Goal: Find specific page/section: Find specific page/section

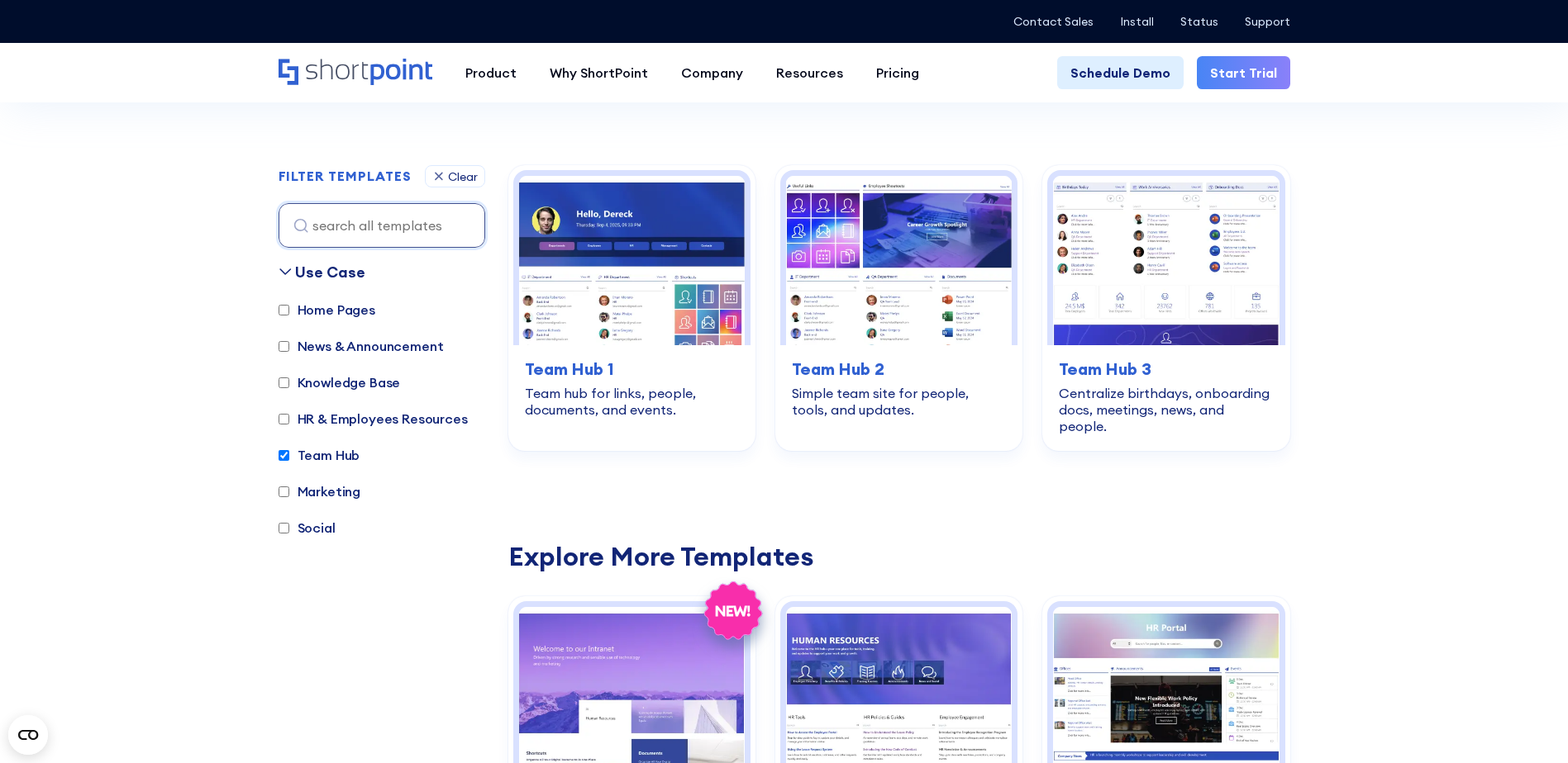
click at [284, 451] on input "Team Hub" at bounding box center [284, 456] width 11 height 11
checkbox input "false"
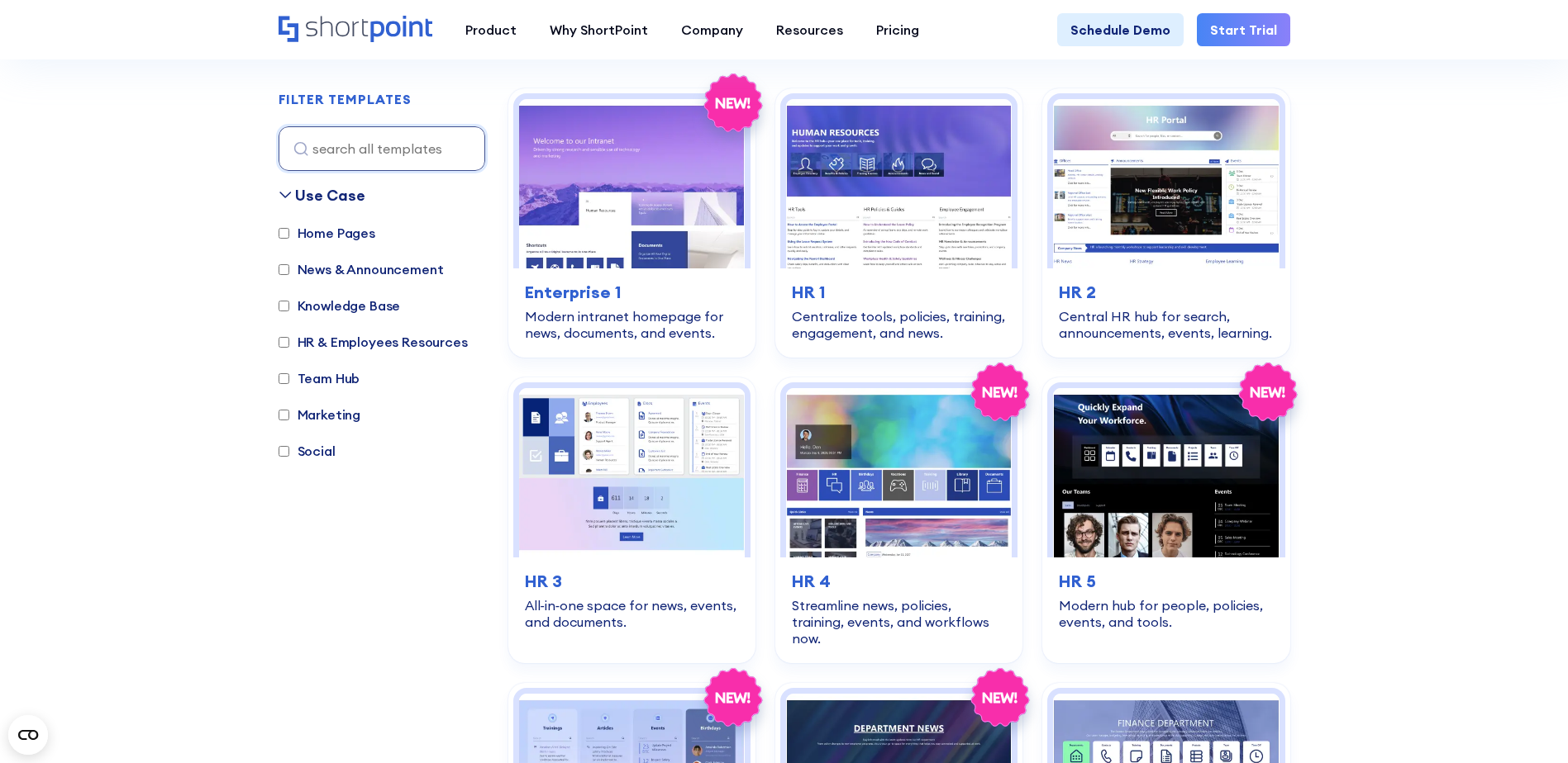
scroll to position [494, 0]
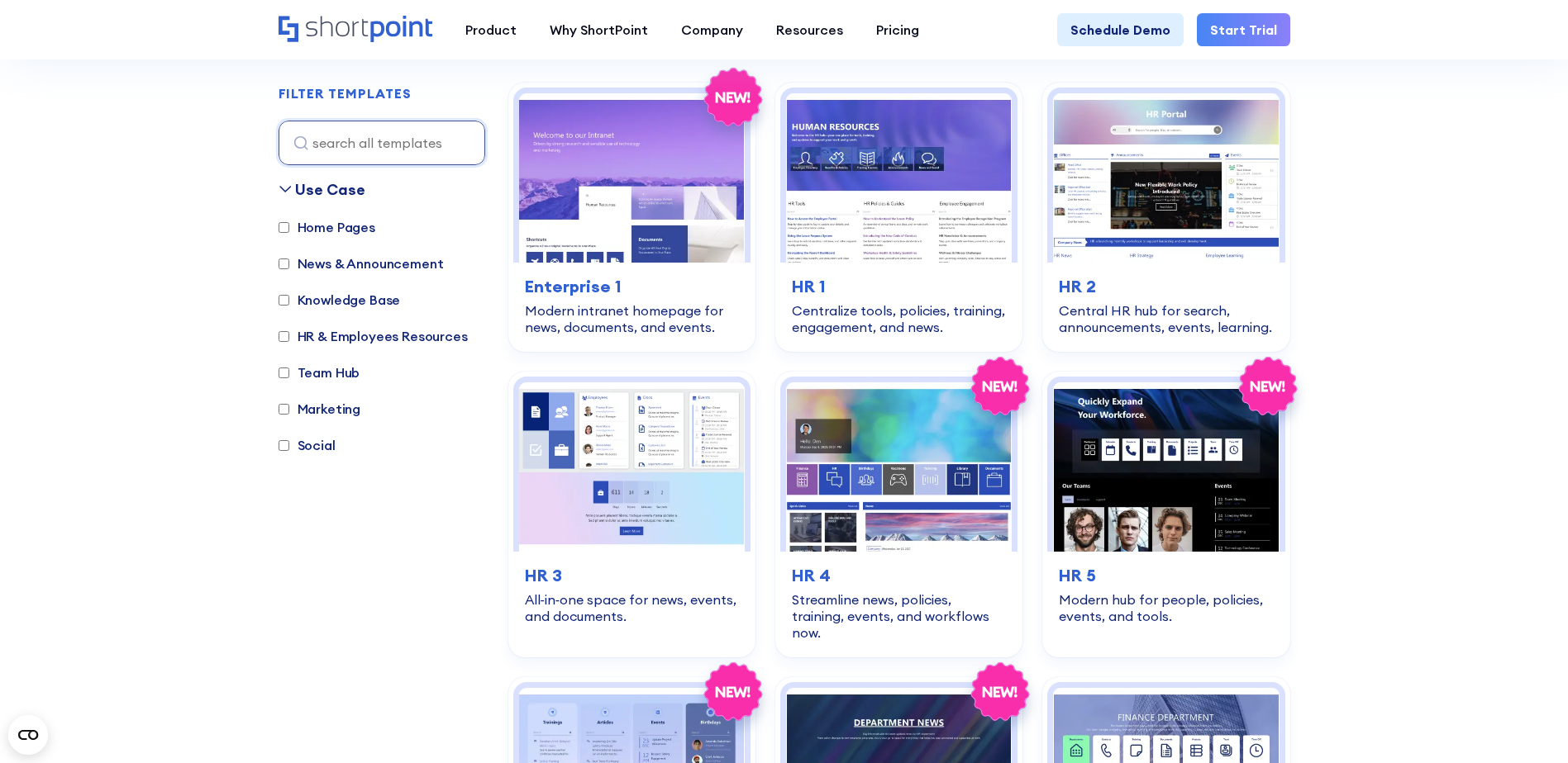
click at [282, 264] on input "News & Announcement" at bounding box center [284, 264] width 11 height 11
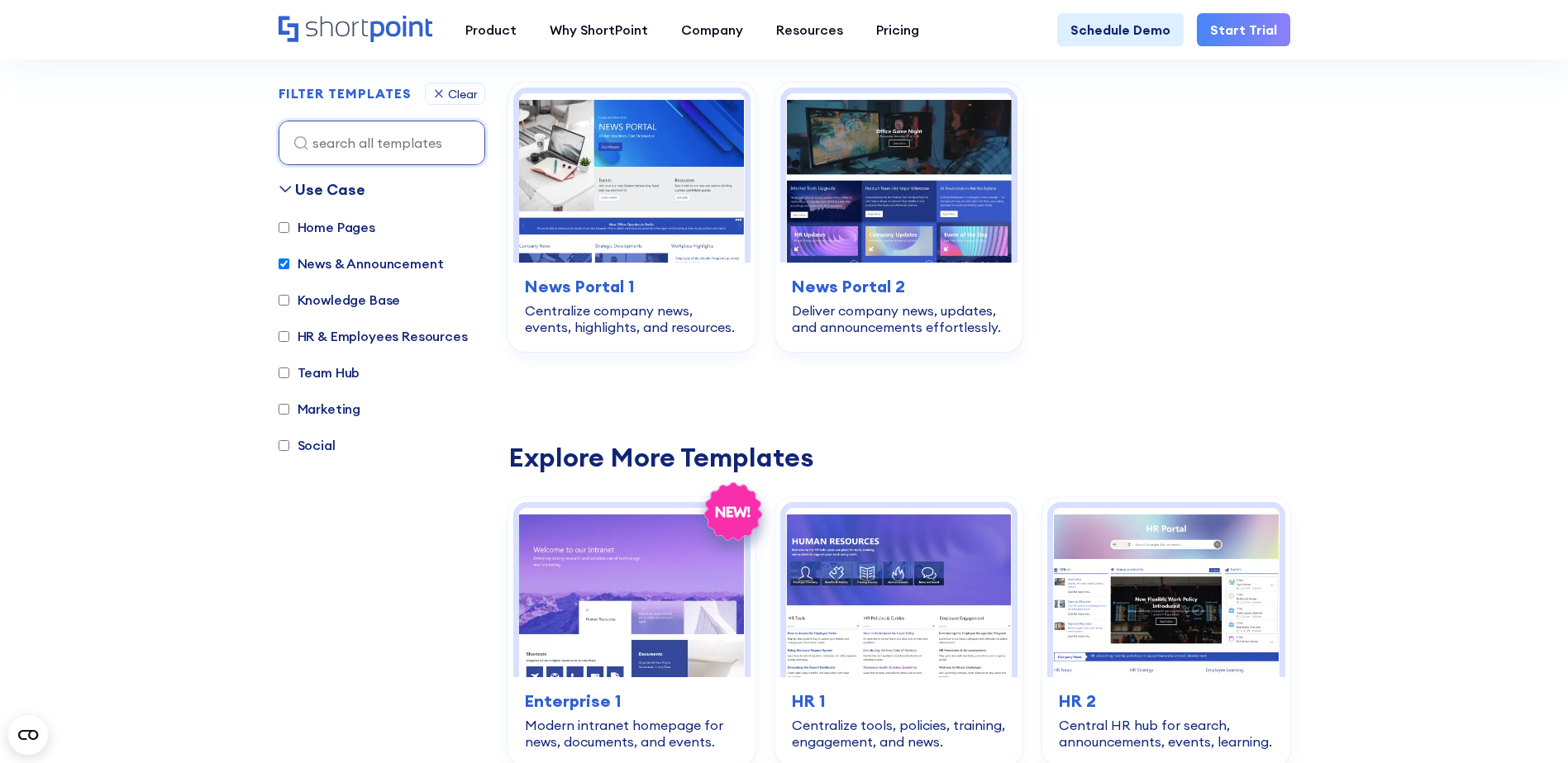
click at [282, 264] on input "News & Announcement" at bounding box center [284, 264] width 11 height 11
checkbox input "false"
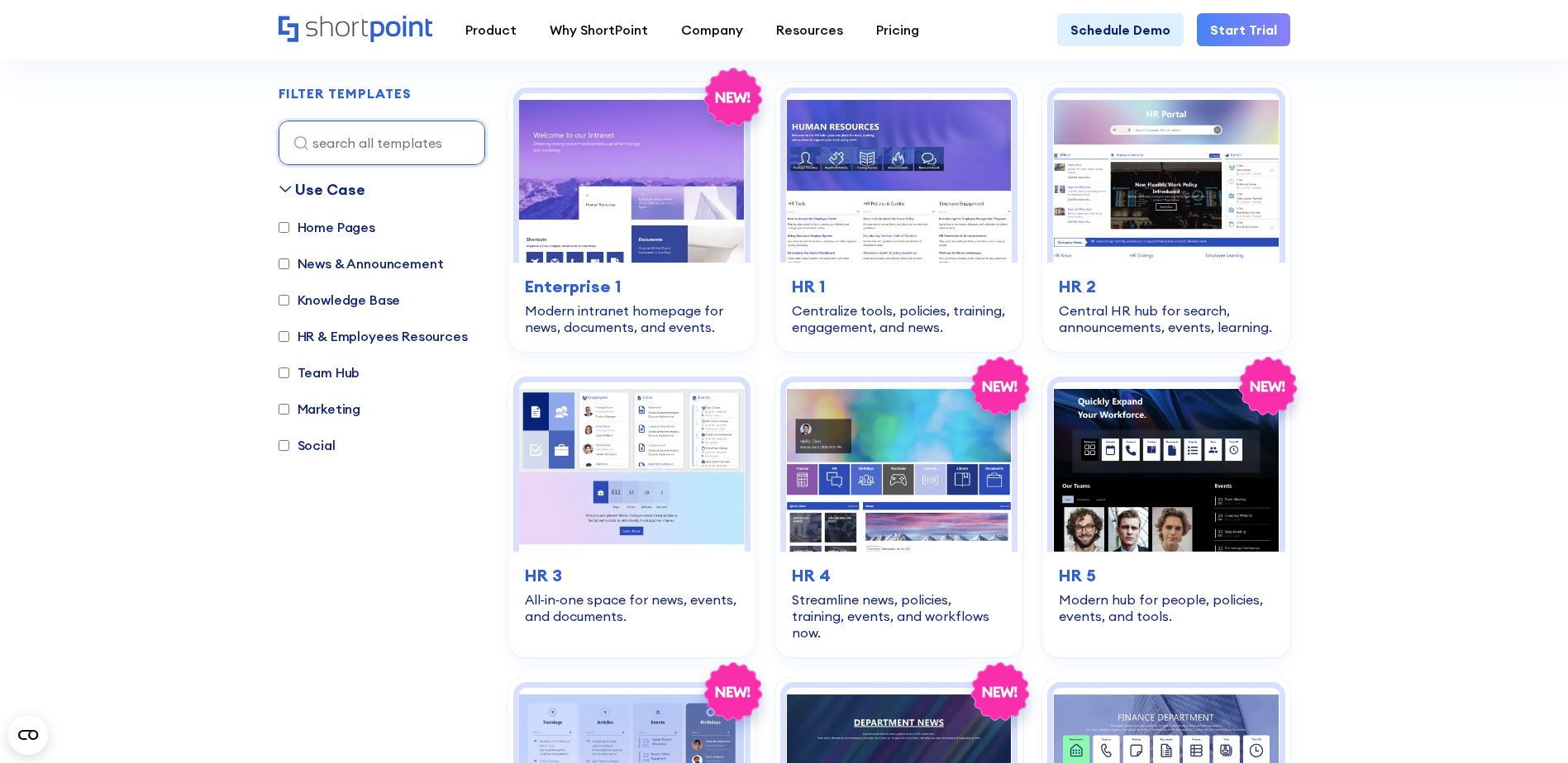
click at [293, 332] on label "HR & Employees Resources" at bounding box center [373, 336] width 189 height 20
click at [289, 332] on input "HR & Employees Resources" at bounding box center [284, 336] width 11 height 11
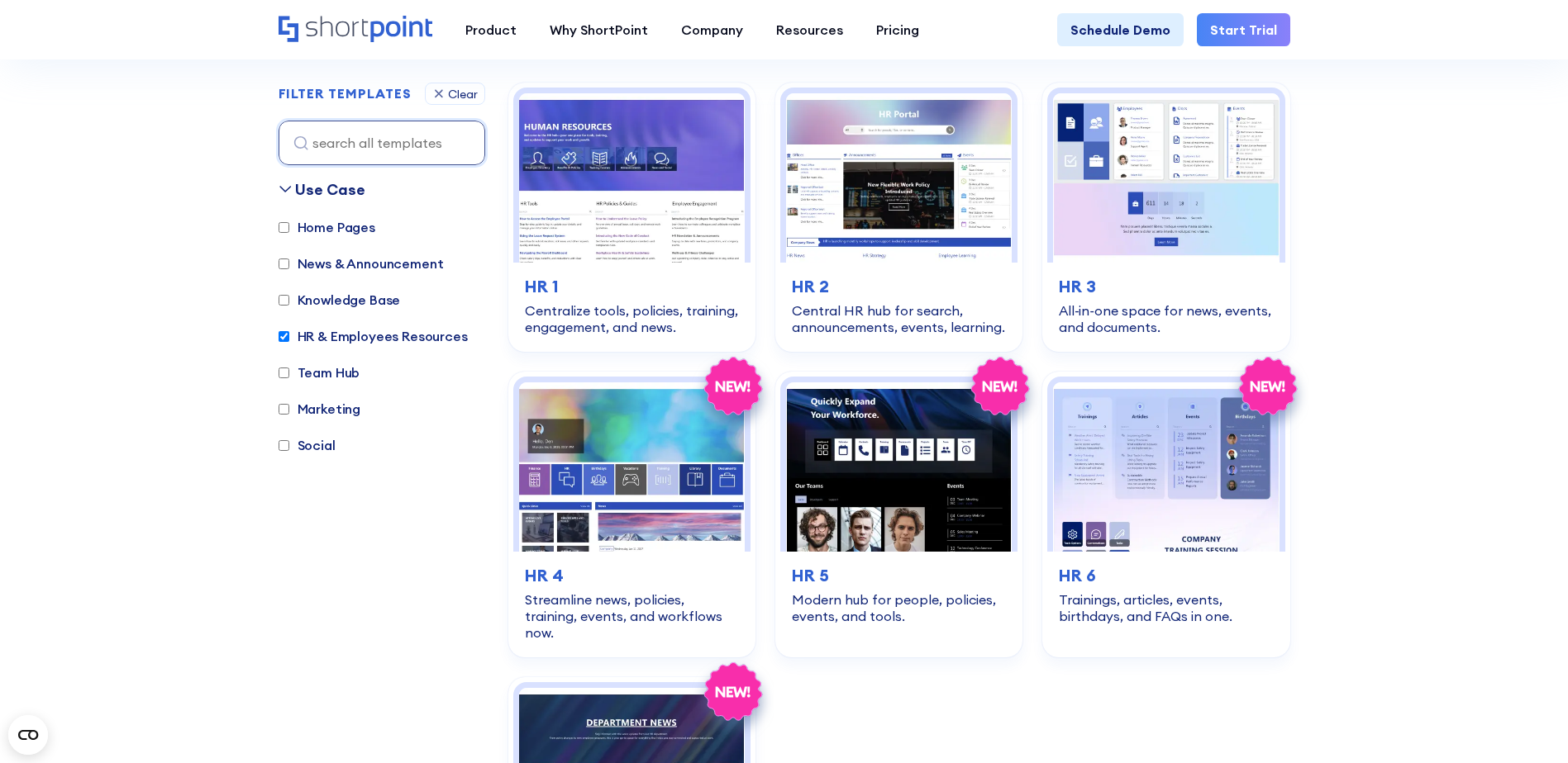
click at [293, 332] on label "HR & Employees Resources" at bounding box center [373, 336] width 189 height 20
click at [289, 332] on input "HR & Employees Resources" at bounding box center [284, 336] width 11 height 11
checkbox input "false"
